Goal: Task Accomplishment & Management: Manage account settings

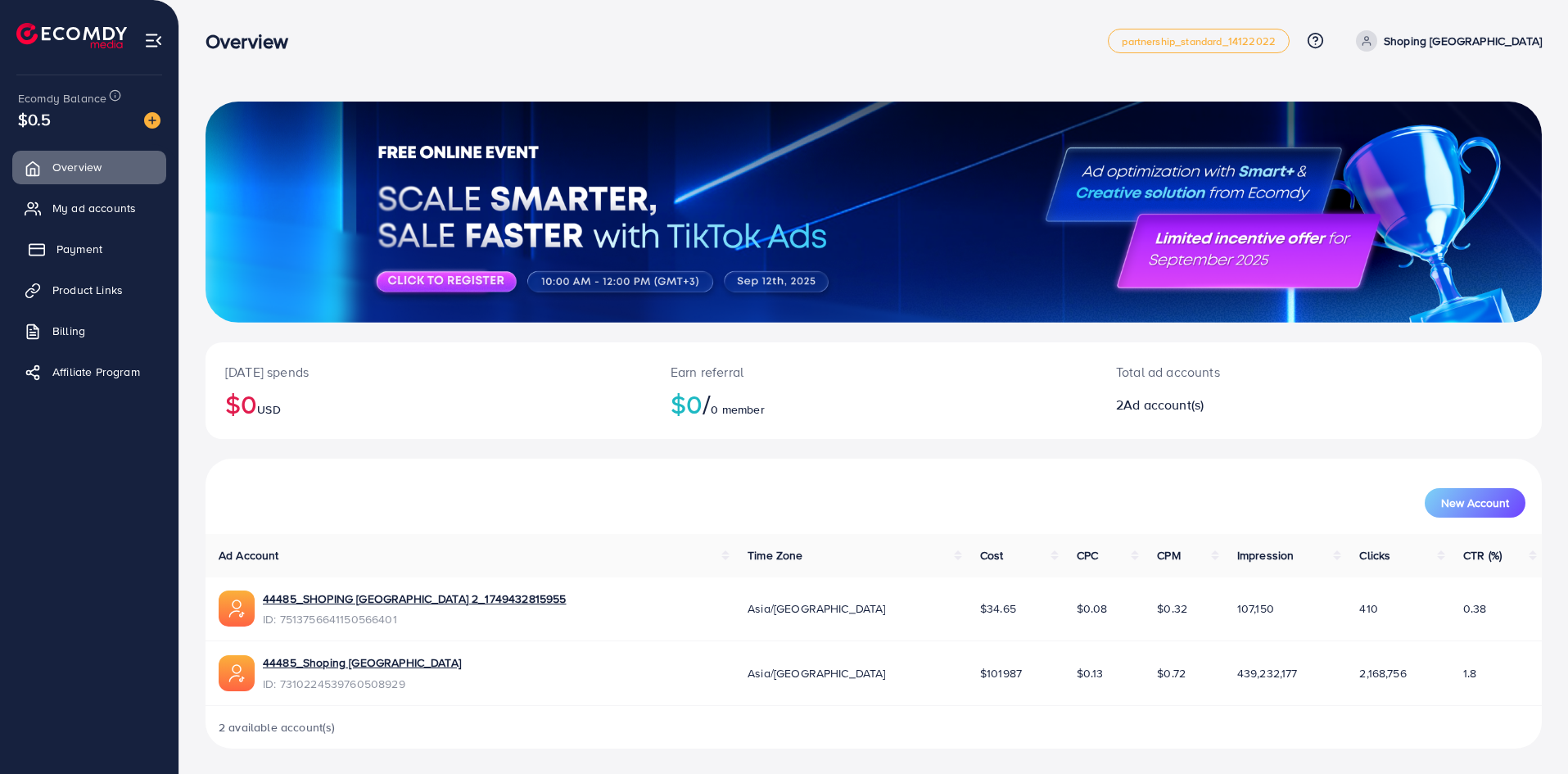
click at [104, 251] on link "Payment" at bounding box center [89, 249] width 154 height 33
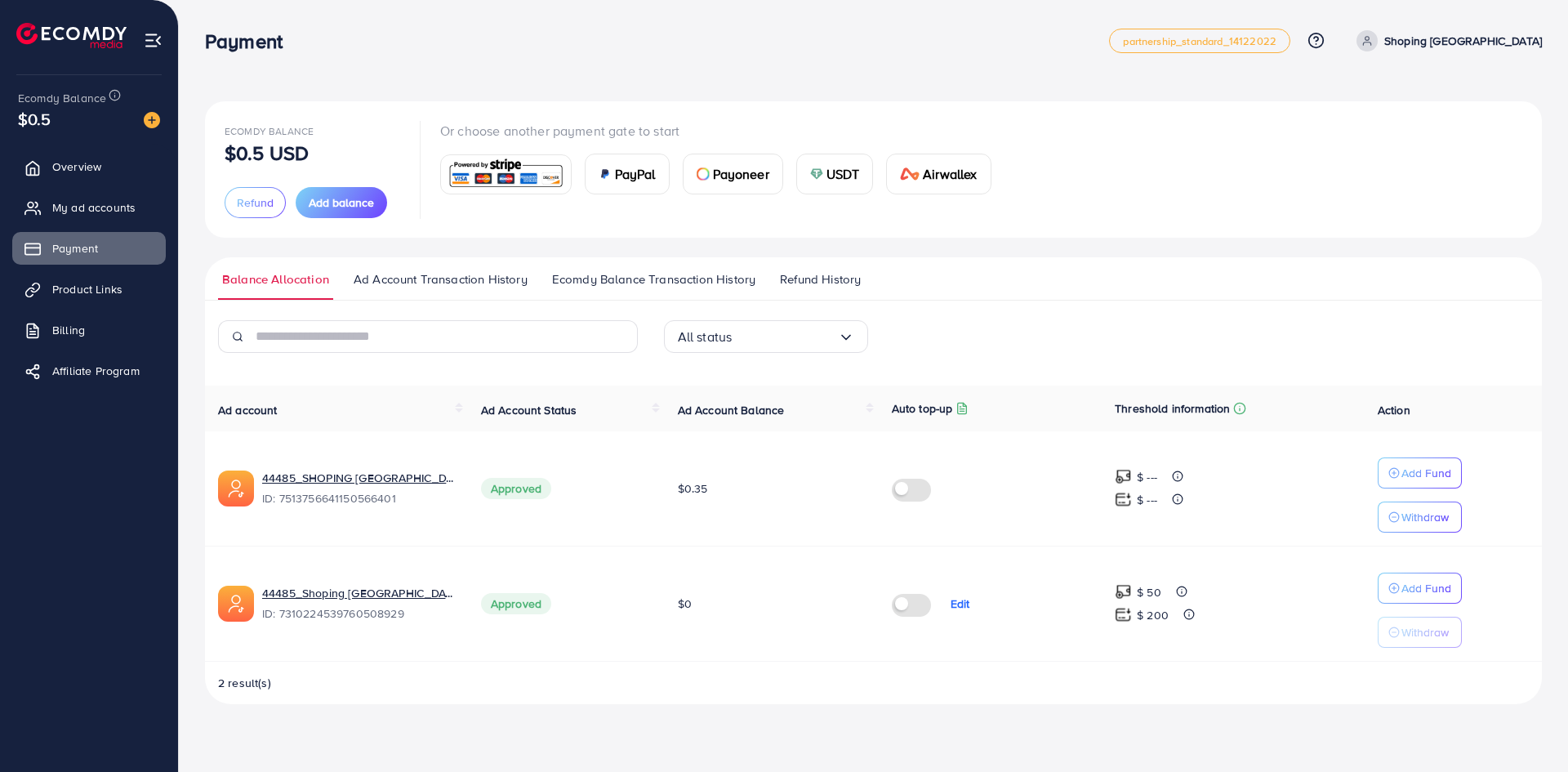
click at [1149, 595] on p "$ 50" at bounding box center [1149, 592] width 25 height 20
click at [1154, 620] on p "$ 200" at bounding box center [1153, 615] width 32 height 20
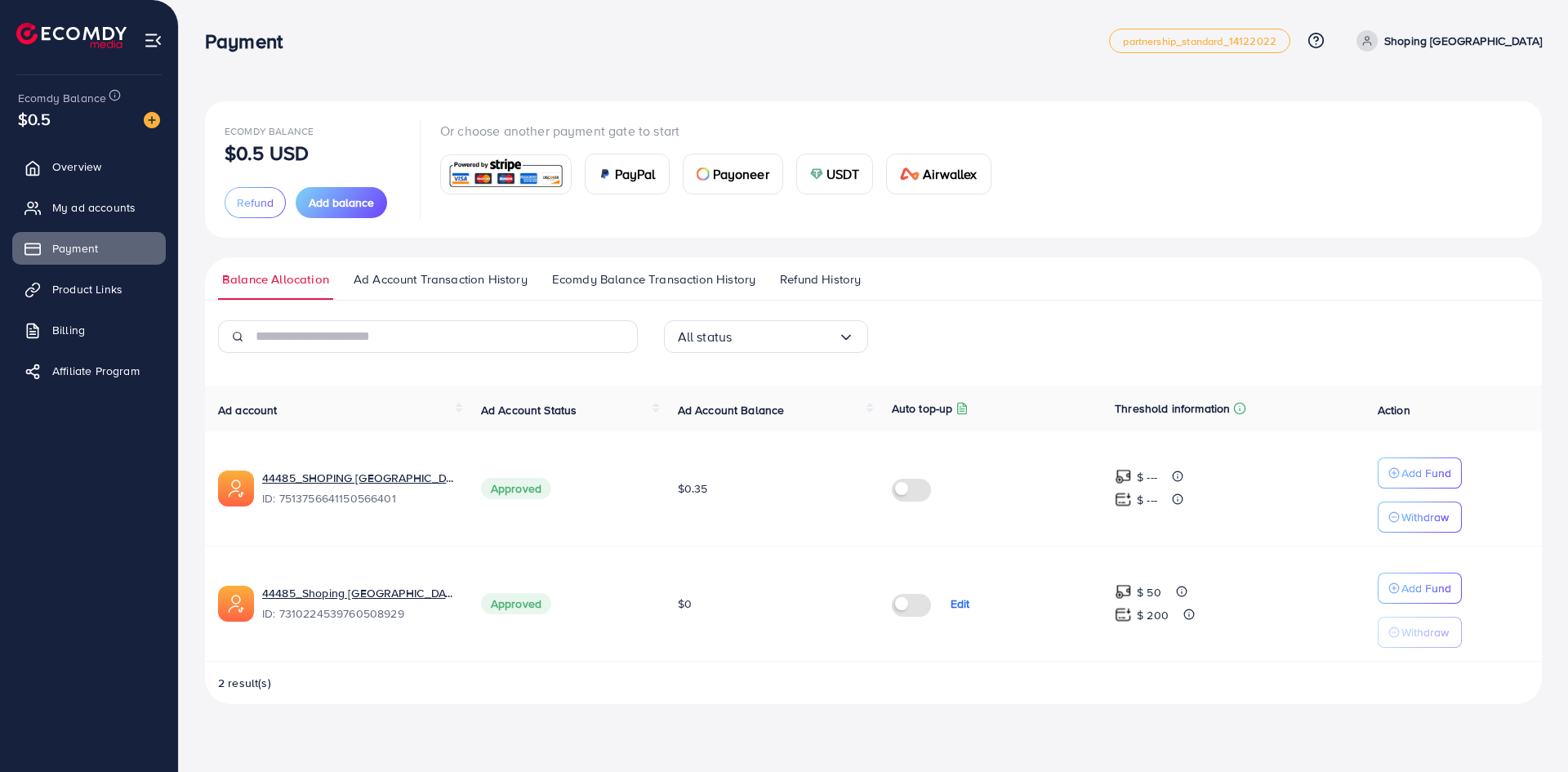
click at [1154, 620] on p "$ 200" at bounding box center [1153, 615] width 32 height 20
click at [1153, 597] on p "$ 50" at bounding box center [1149, 592] width 25 height 20
click at [1153, 607] on p "$ 200" at bounding box center [1153, 615] width 32 height 20
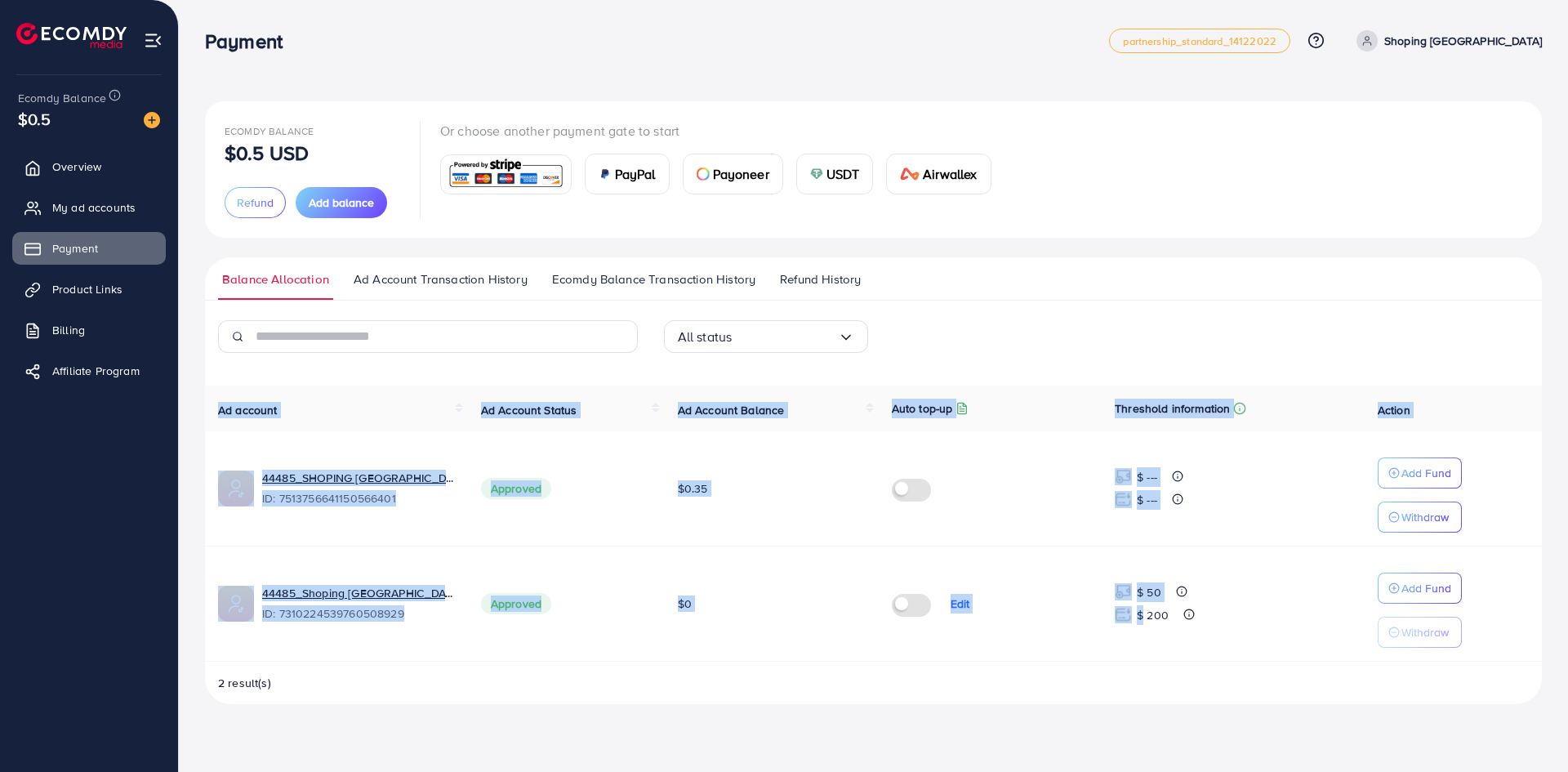
click at [1153, 607] on p "$ 200" at bounding box center [1153, 615] width 32 height 20
